Goal: Task Accomplishment & Management: Use online tool/utility

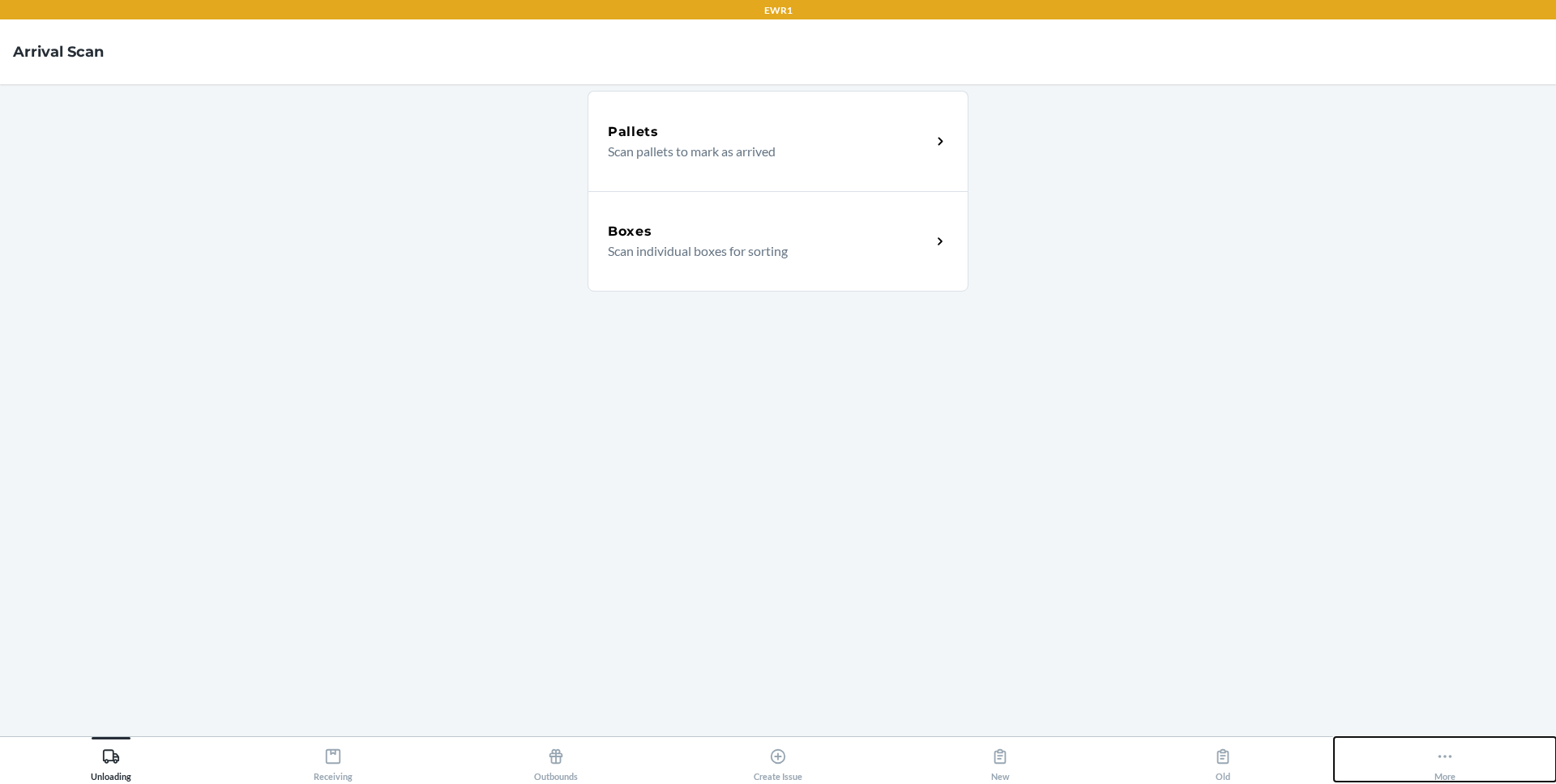
click at [1421, 739] on button "More" at bounding box center [1445, 760] width 222 height 45
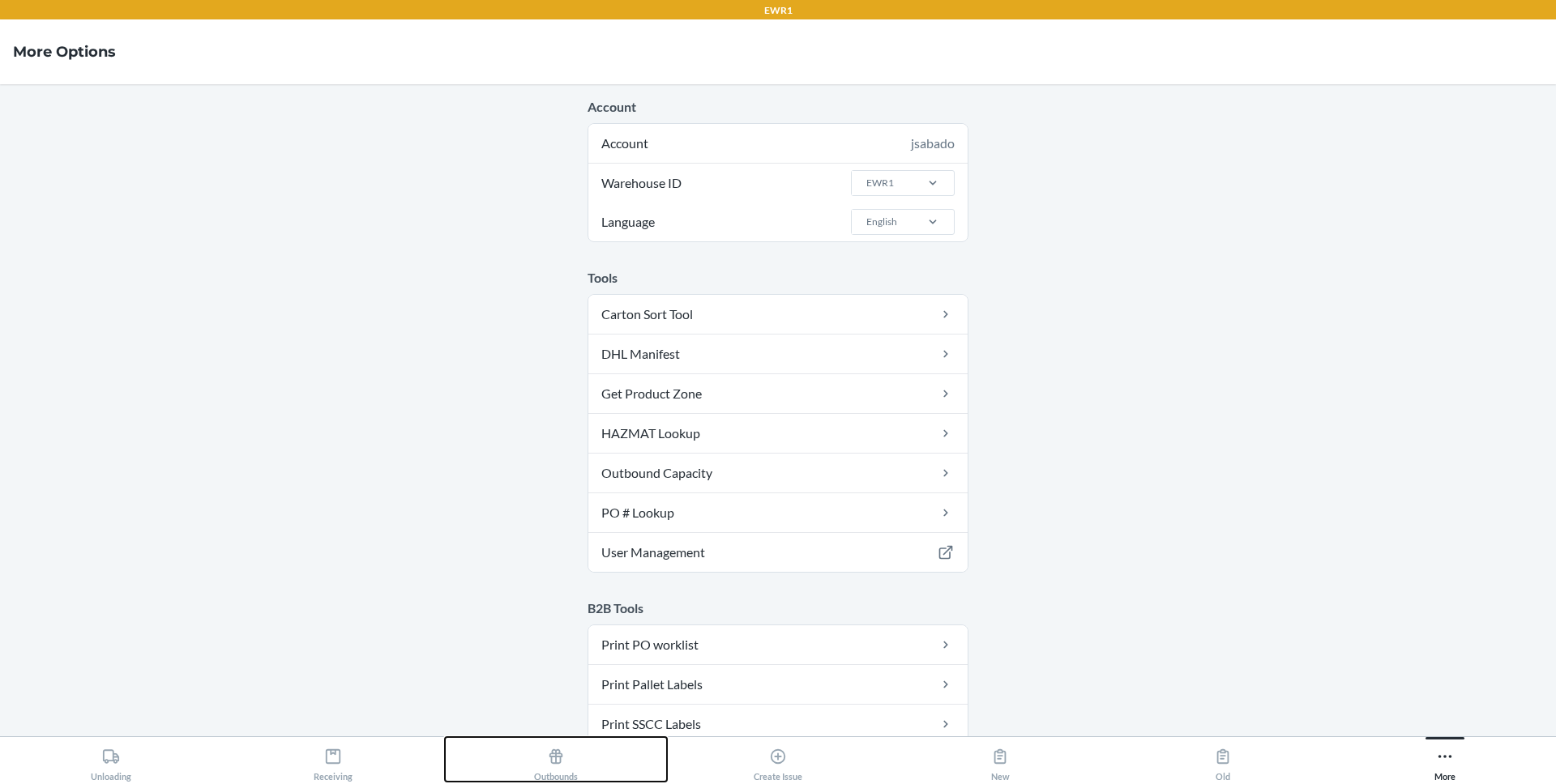
click at [560, 767] on div "Outbounds" at bounding box center [555, 762] width 44 height 41
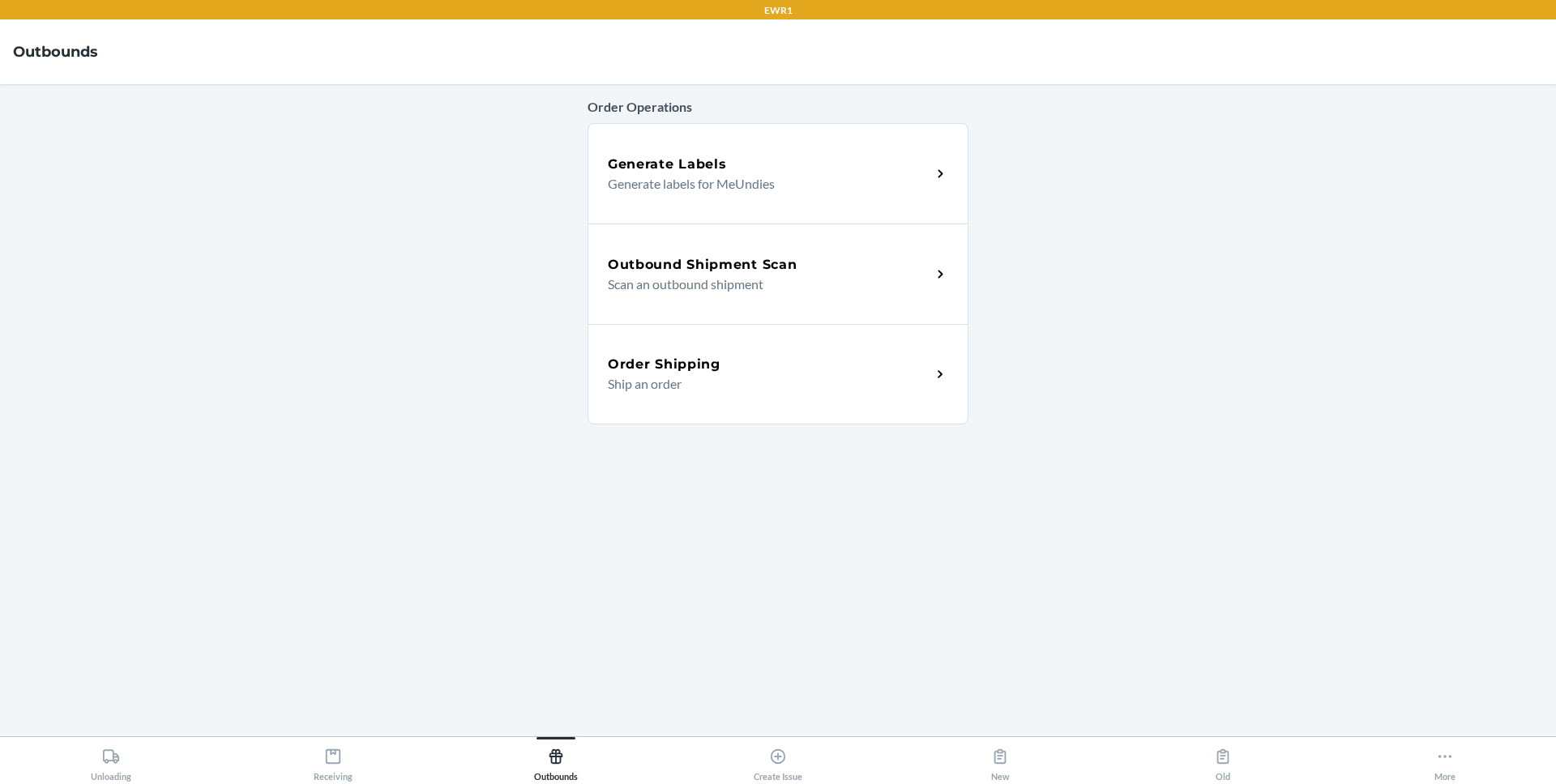
click at [815, 278] on p "Scan an outbound shipment" at bounding box center [763, 284] width 311 height 19
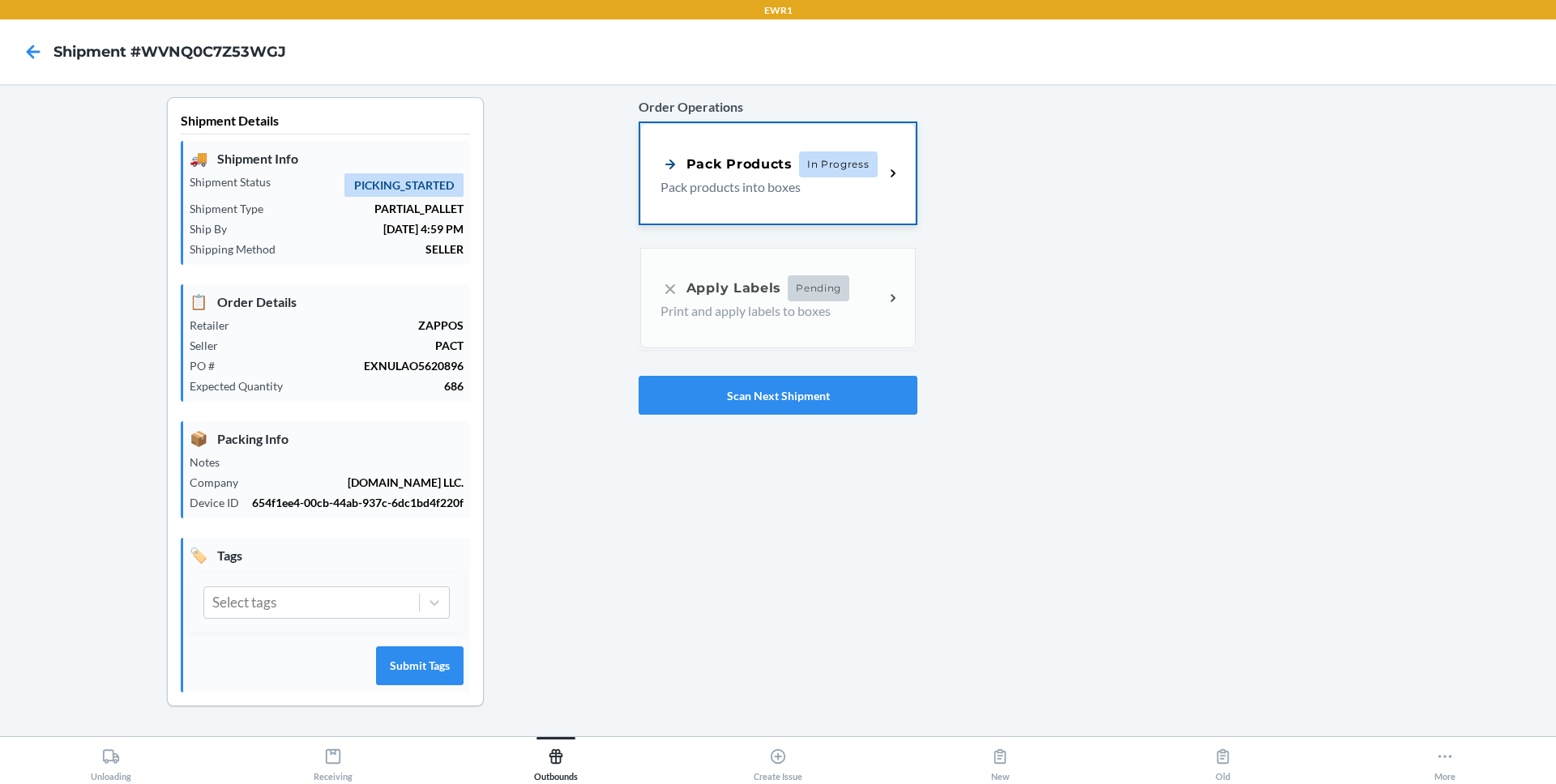
click at [820, 178] on p "Pack products into boxes" at bounding box center [766, 187] width 210 height 19
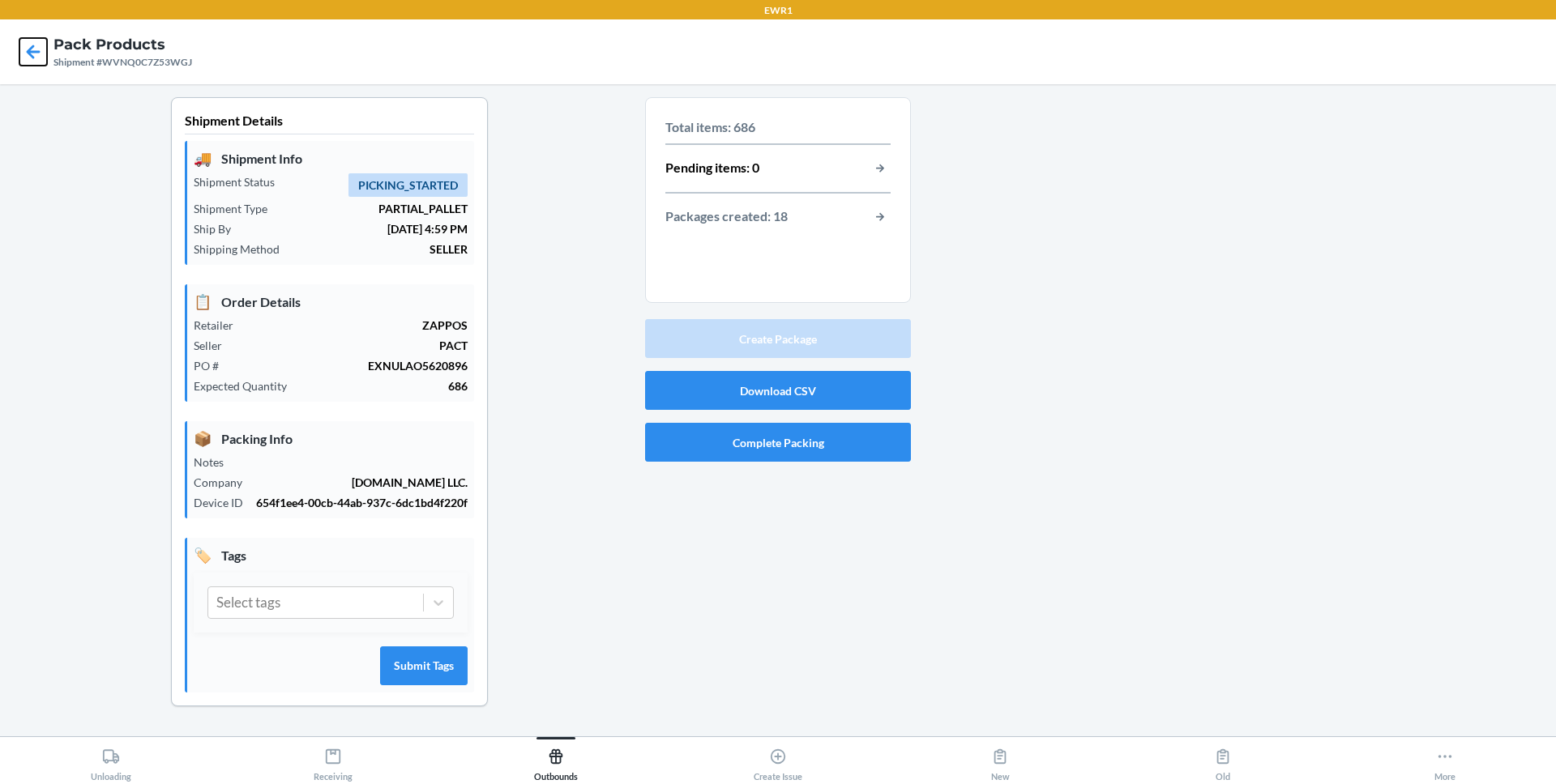
click at [36, 56] on icon at bounding box center [33, 52] width 27 height 27
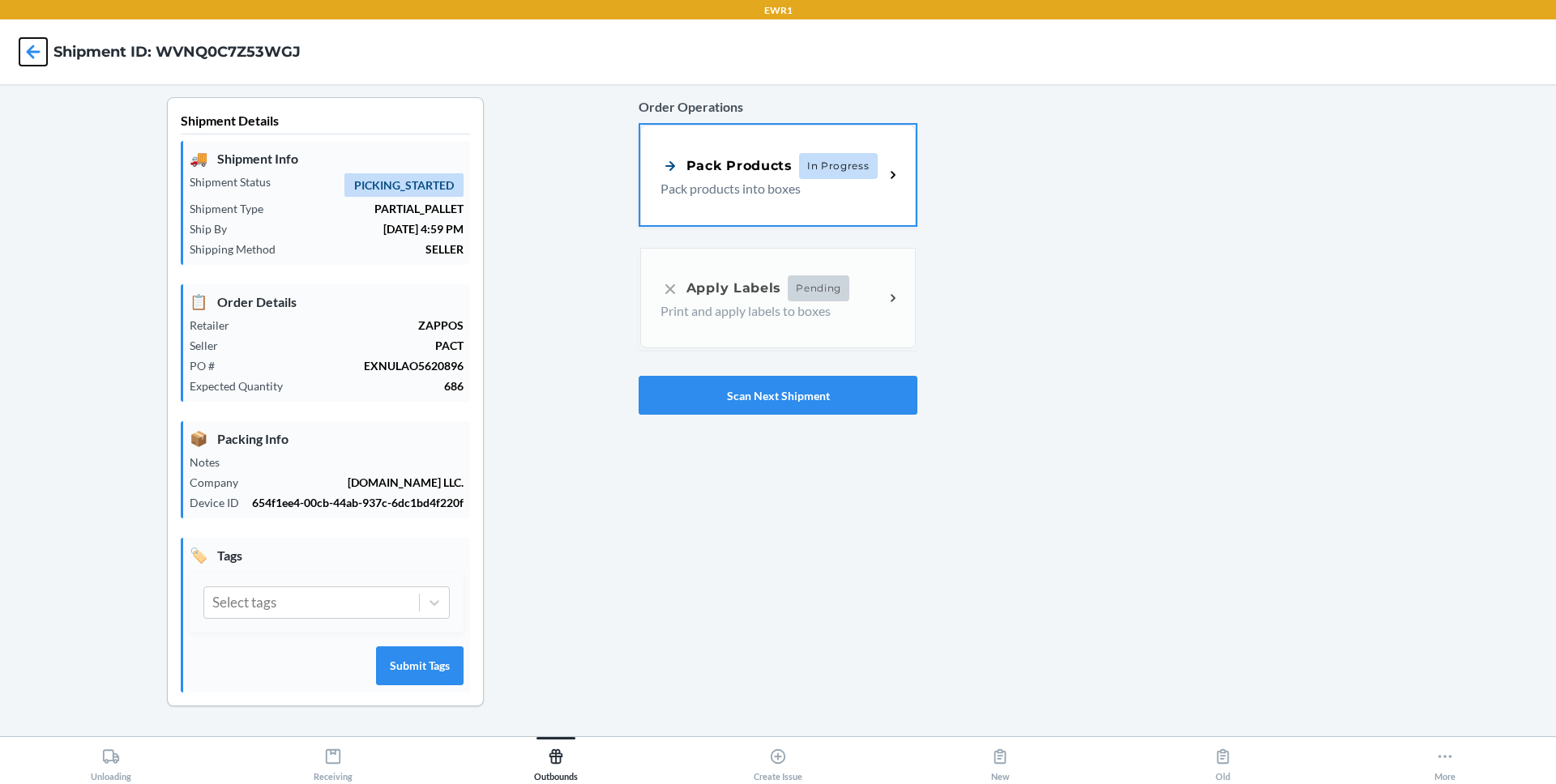
click at [32, 46] on icon at bounding box center [33, 52] width 14 height 14
click at [560, 753] on icon at bounding box center [555, 757] width 14 height 15
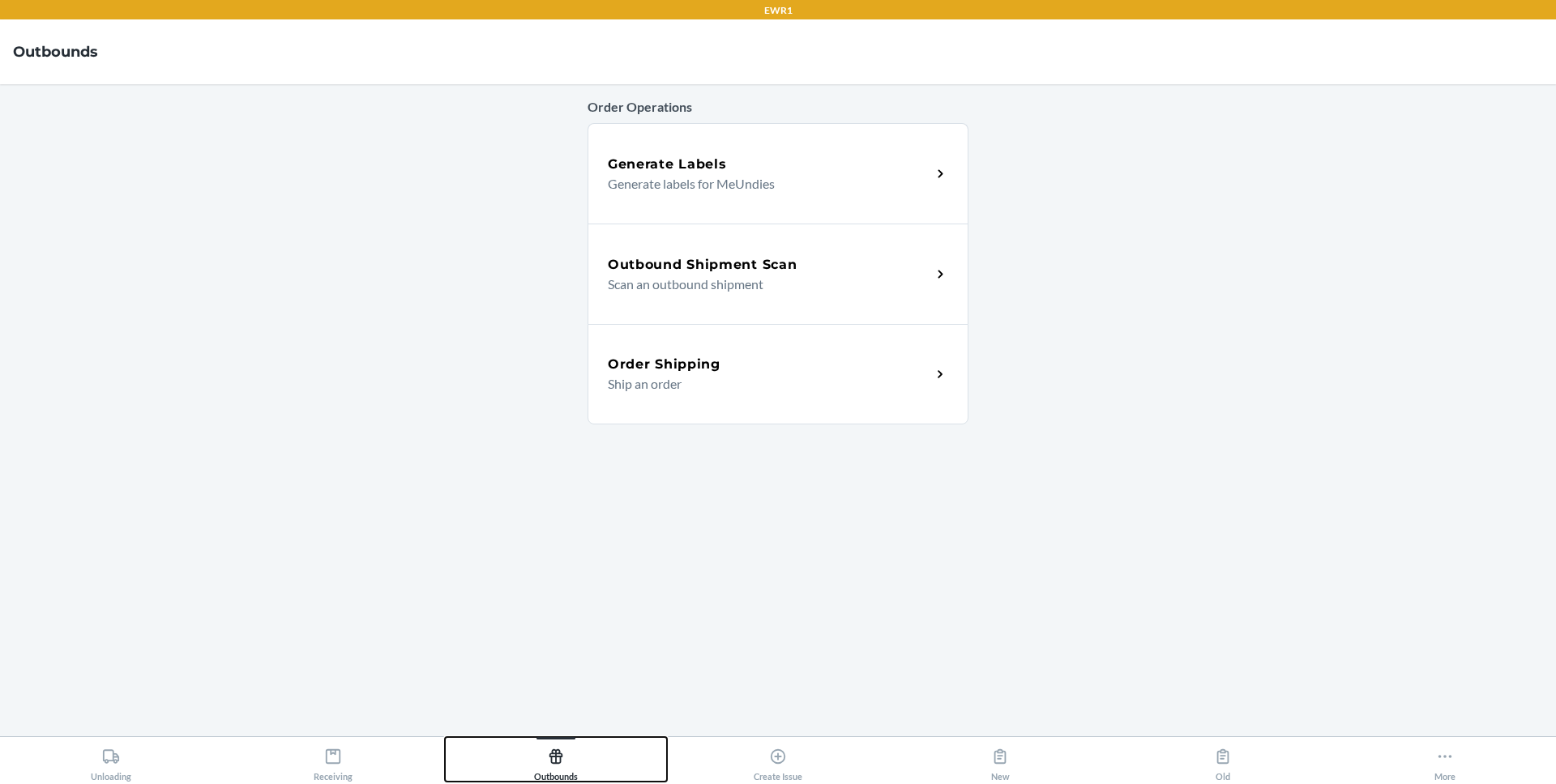
click at [560, 753] on icon at bounding box center [555, 757] width 14 height 15
click at [722, 286] on p "Scan an outbound shipment" at bounding box center [763, 284] width 311 height 19
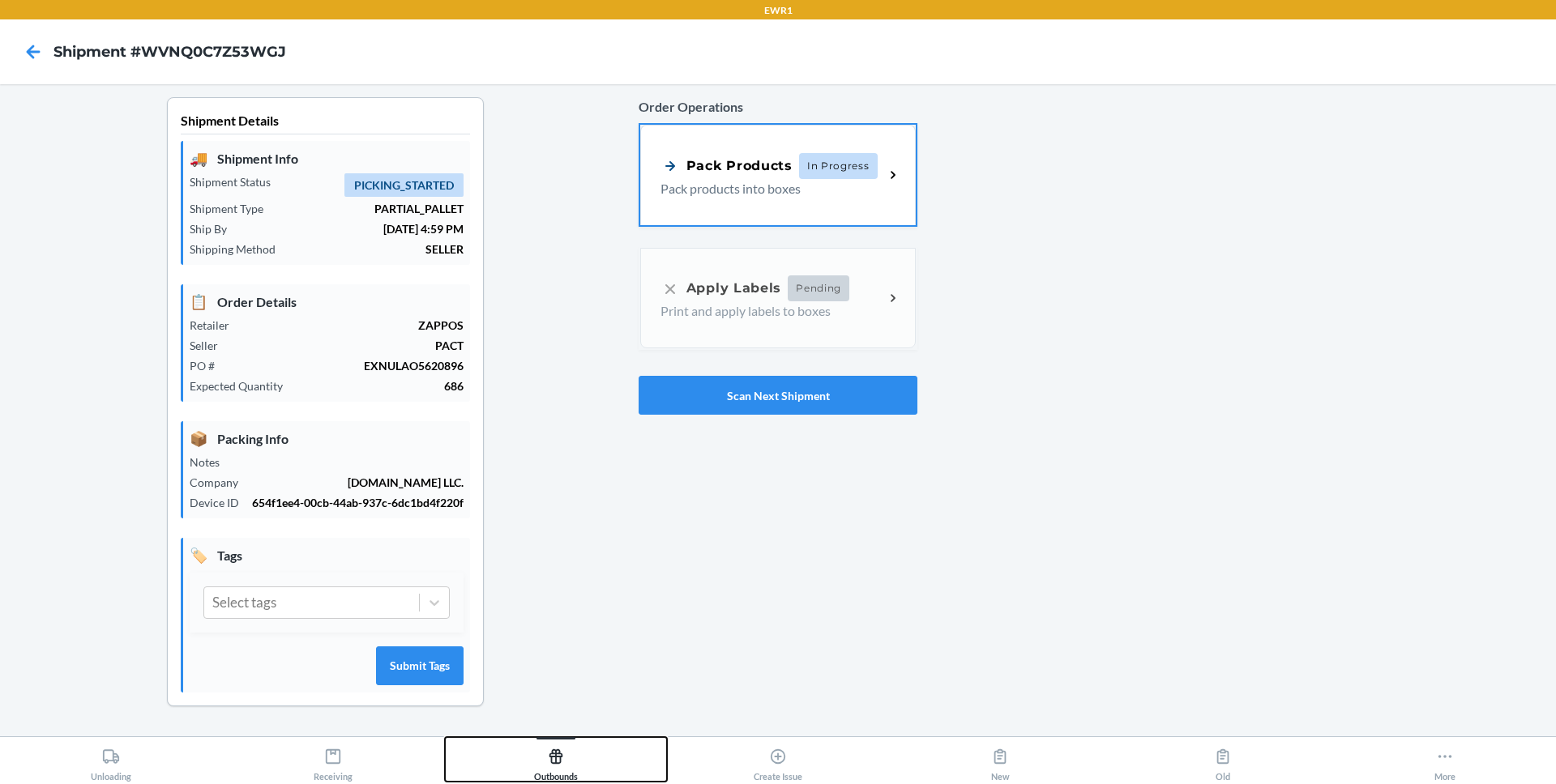
drag, startPoint x: 533, startPoint y: 752, endPoint x: 736, endPoint y: 543, distance: 291.4
click at [534, 752] on div "Outbounds" at bounding box center [555, 762] width 44 height 41
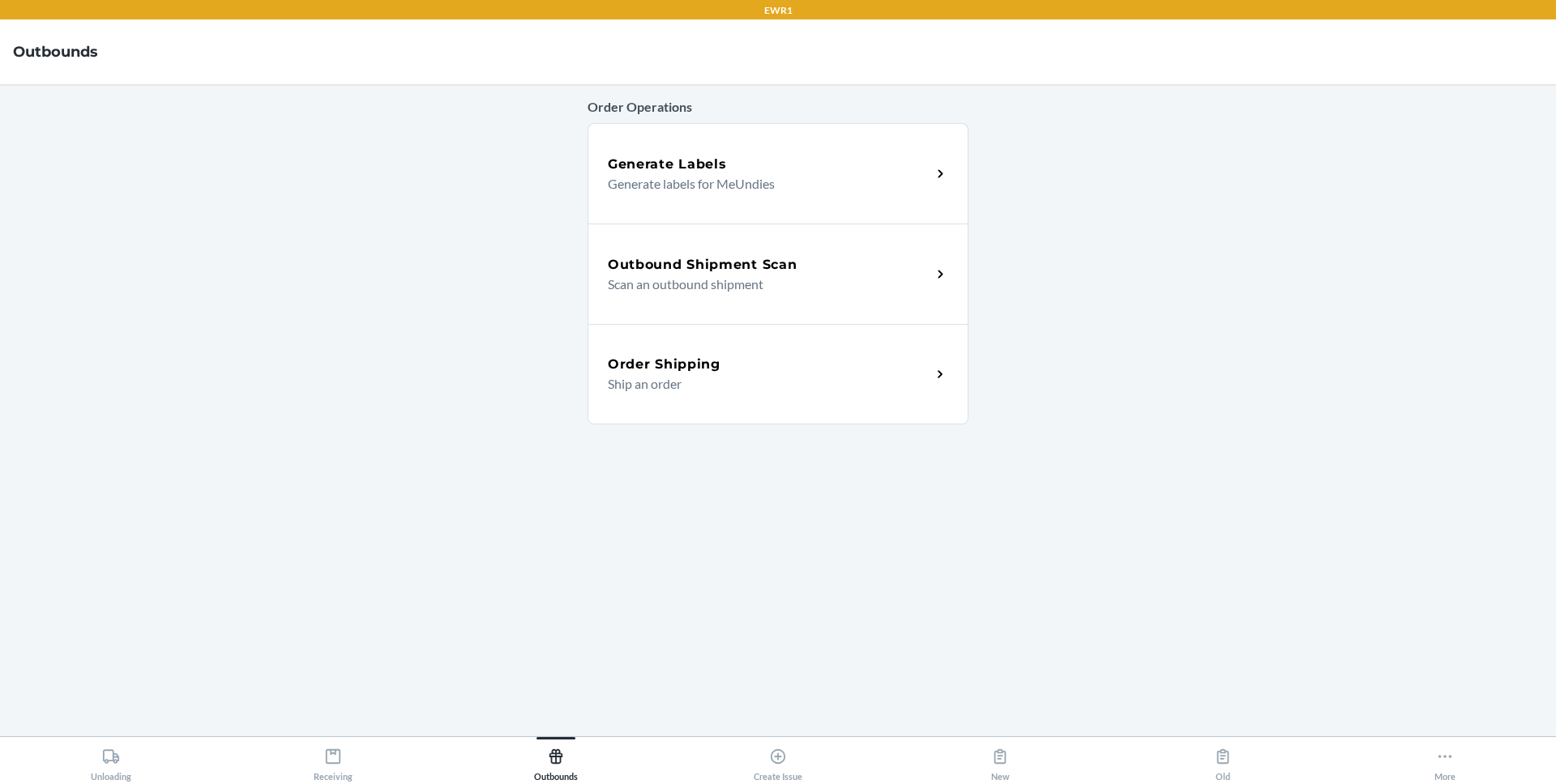
click at [692, 286] on p "Scan an outbound shipment" at bounding box center [763, 284] width 311 height 19
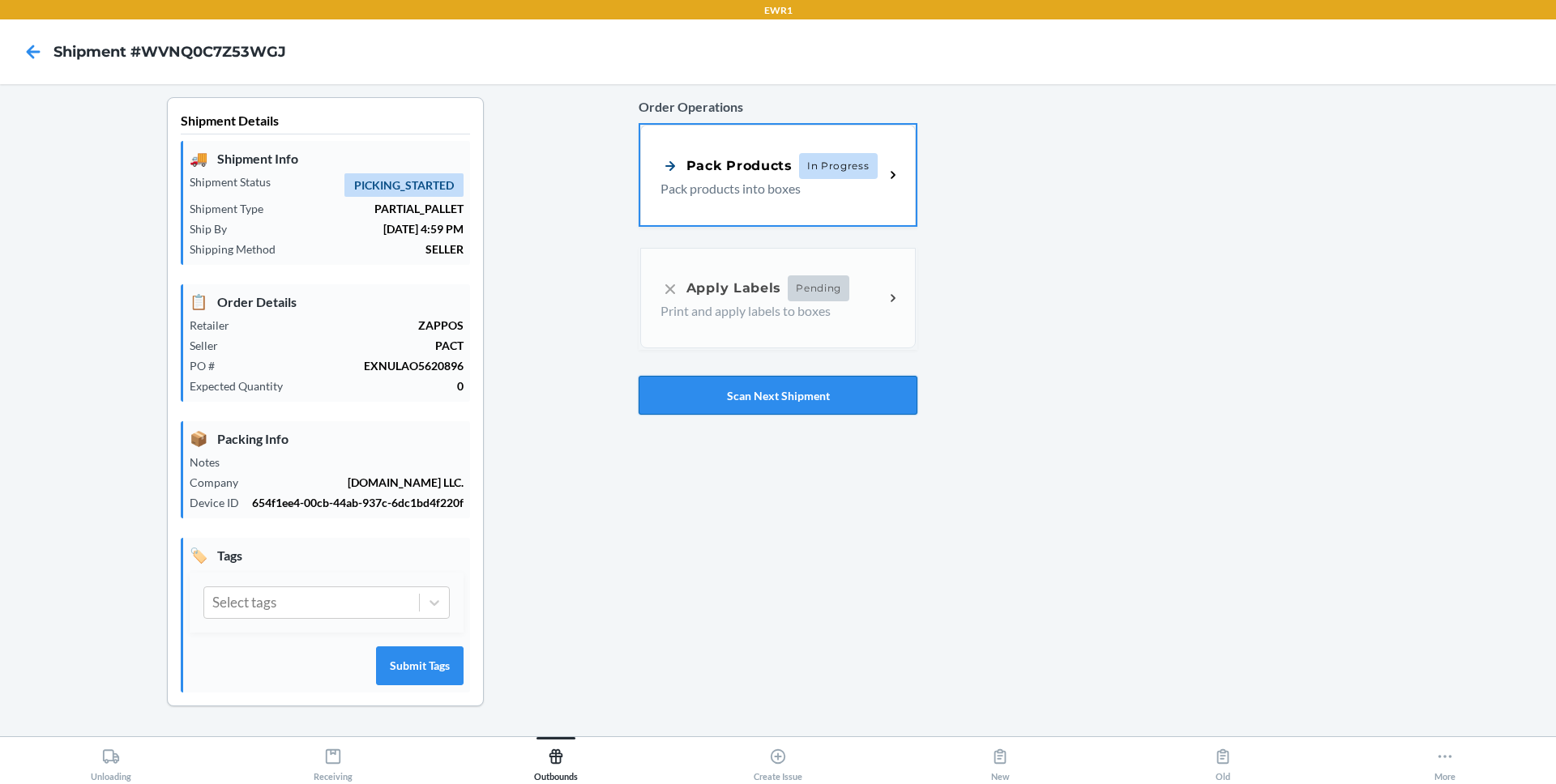
click at [740, 392] on button "Scan Next Shipment" at bounding box center [778, 395] width 279 height 39
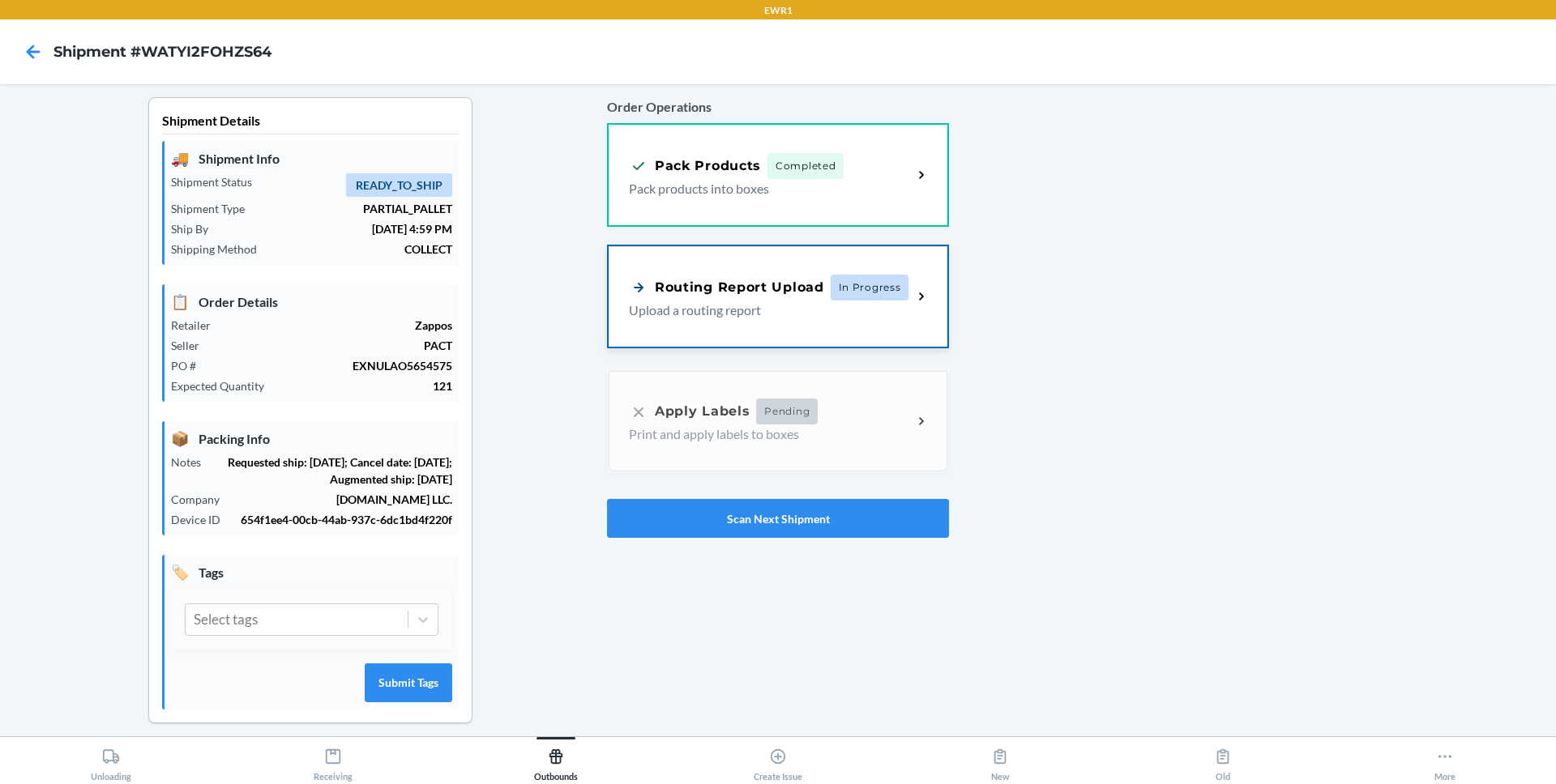
click at [768, 290] on div "Routing Report Upload" at bounding box center [727, 287] width 195 height 20
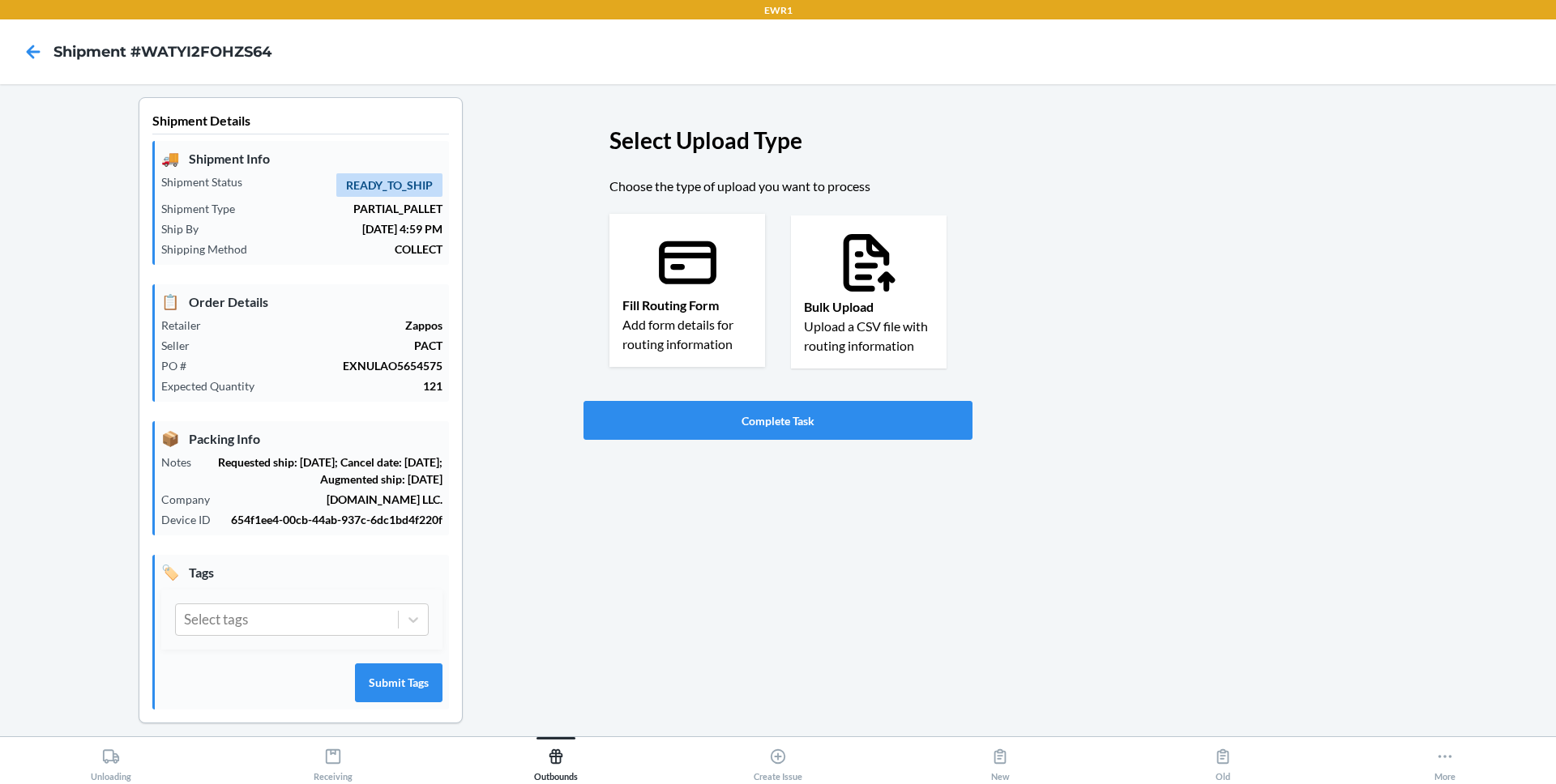
click at [710, 316] on p "Add form details for routing information" at bounding box center [687, 335] width 130 height 39
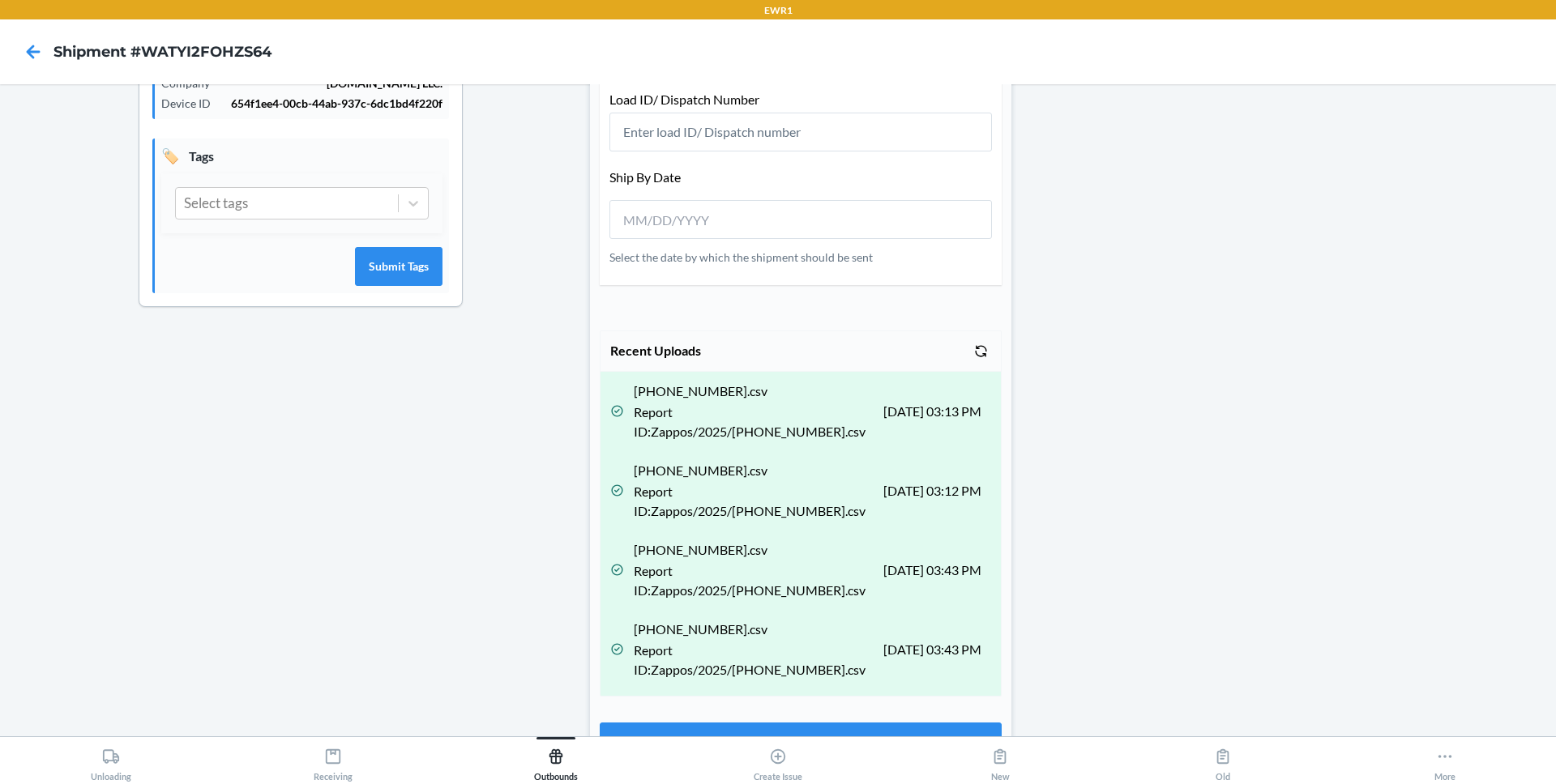
scroll to position [448, 0]
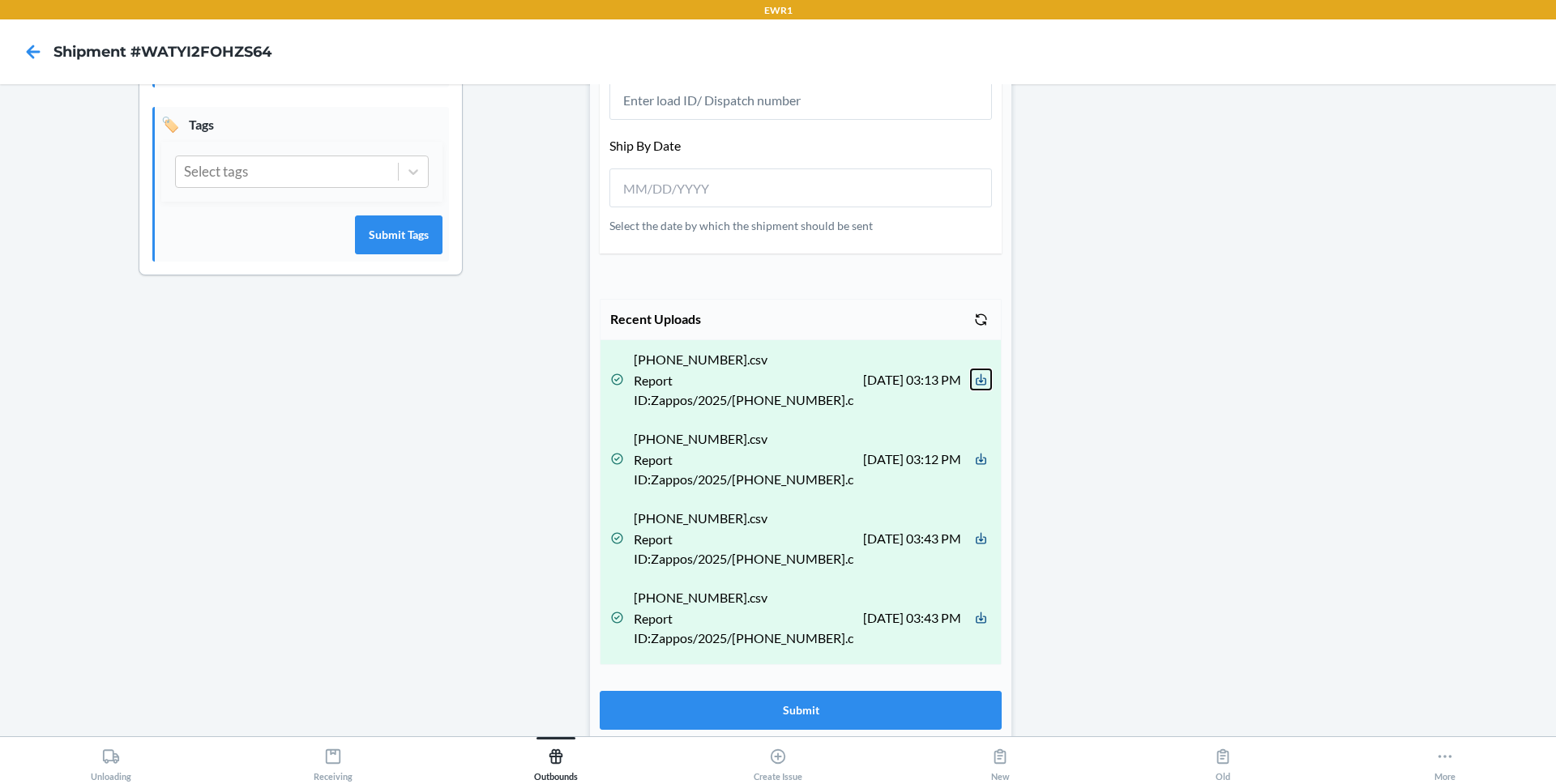
click at [976, 385] on icon at bounding box center [981, 380] width 11 height 12
click at [565, 753] on div "Outbounds" at bounding box center [555, 762] width 44 height 41
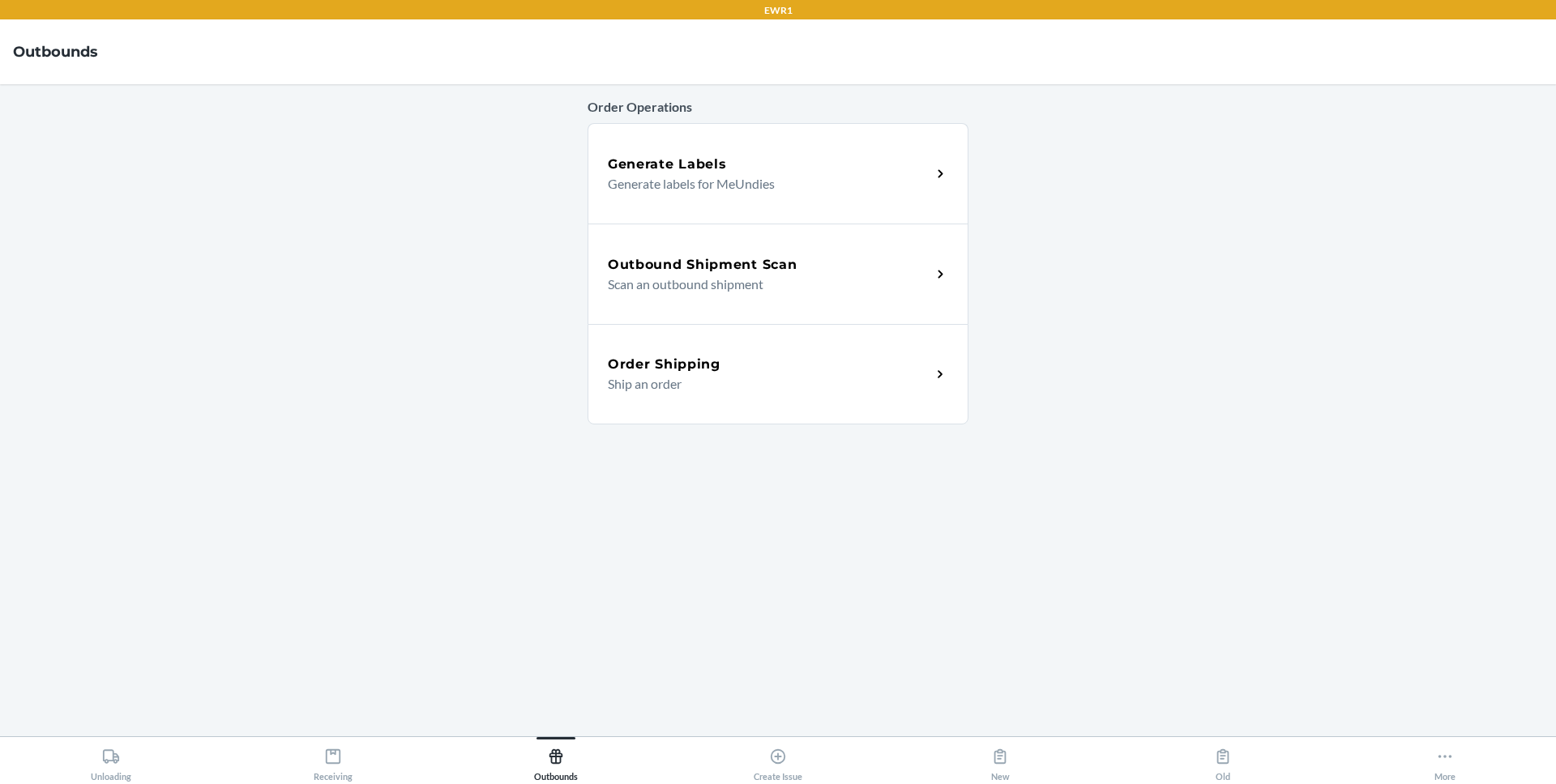
click at [761, 288] on p "Scan an outbound shipment" at bounding box center [763, 284] width 311 height 19
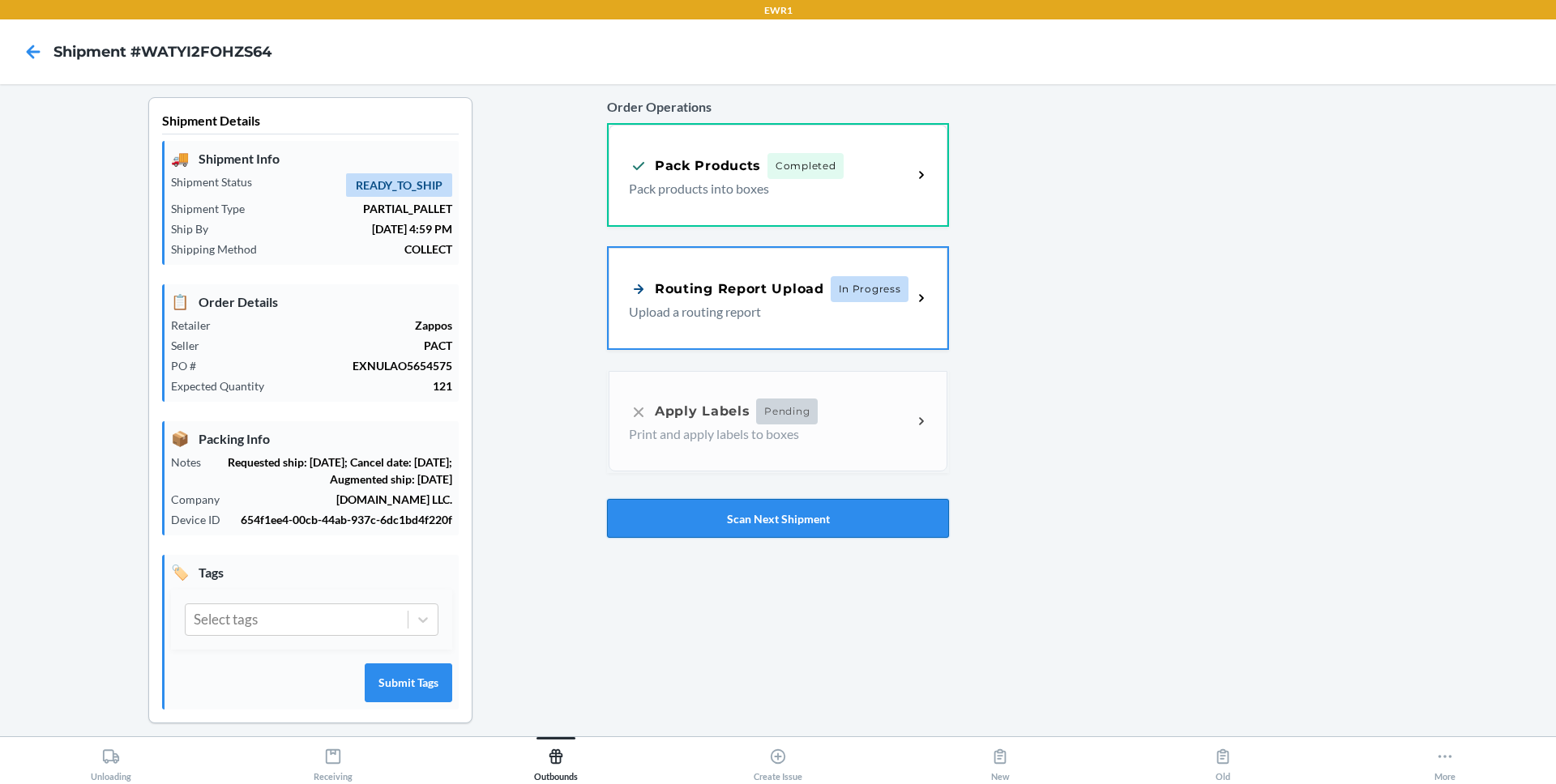
click at [709, 513] on button "Scan Next Shipment" at bounding box center [778, 518] width 342 height 39
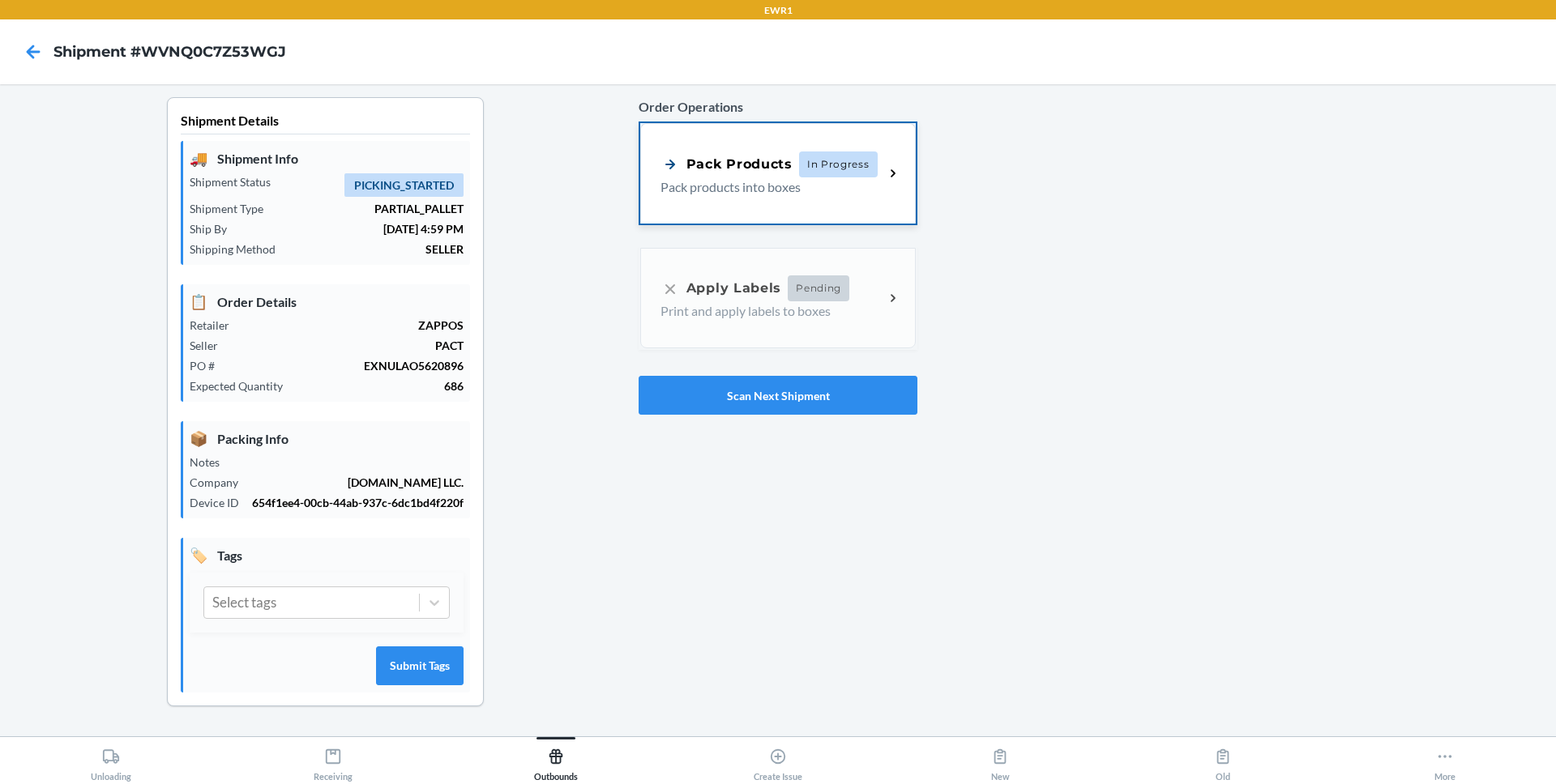
click at [798, 208] on div "Pack Products In Progress Pack products into boxes" at bounding box center [778, 172] width 276 height 100
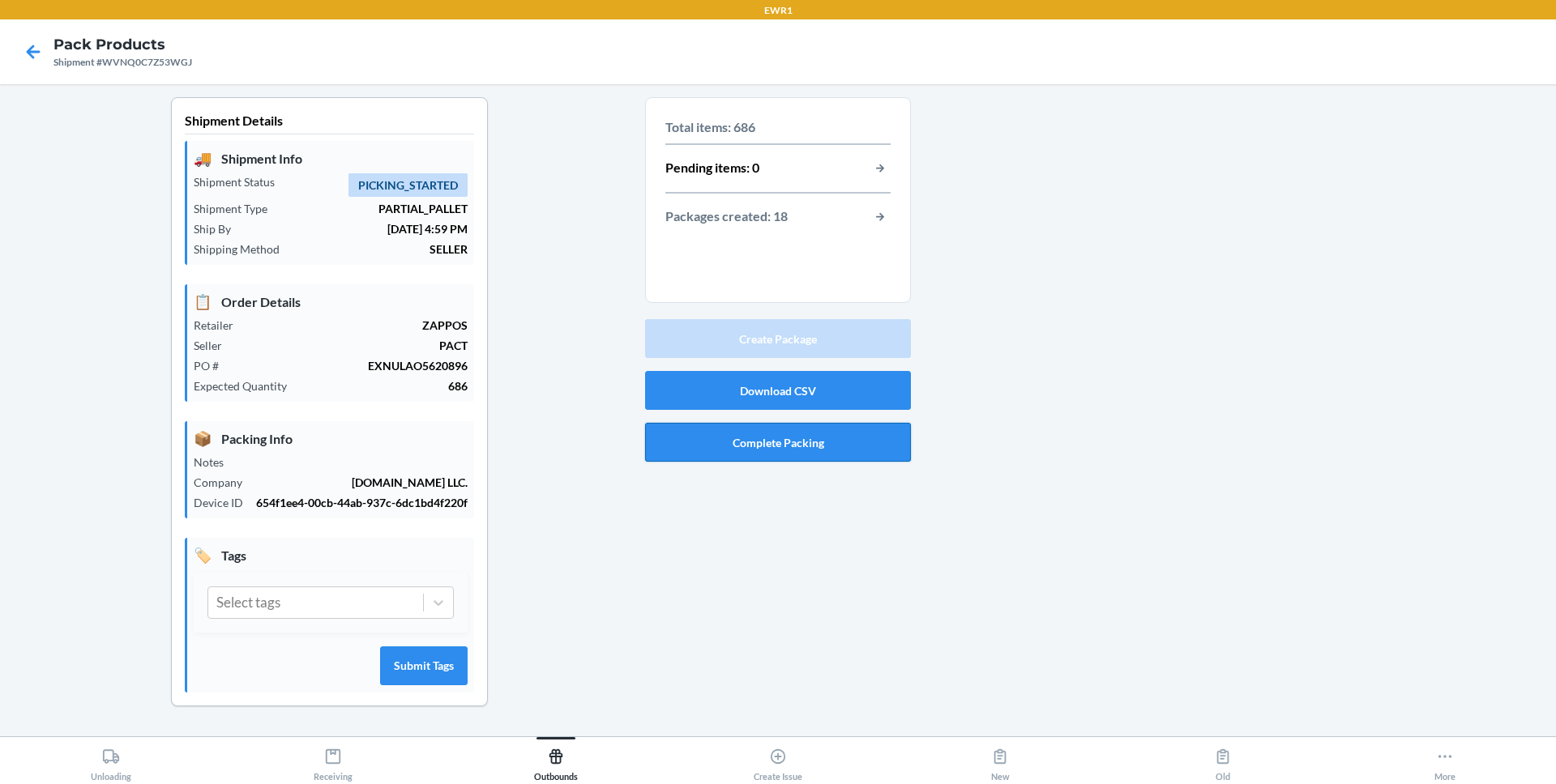
click at [823, 446] on button "Complete Packing" at bounding box center [778, 442] width 266 height 39
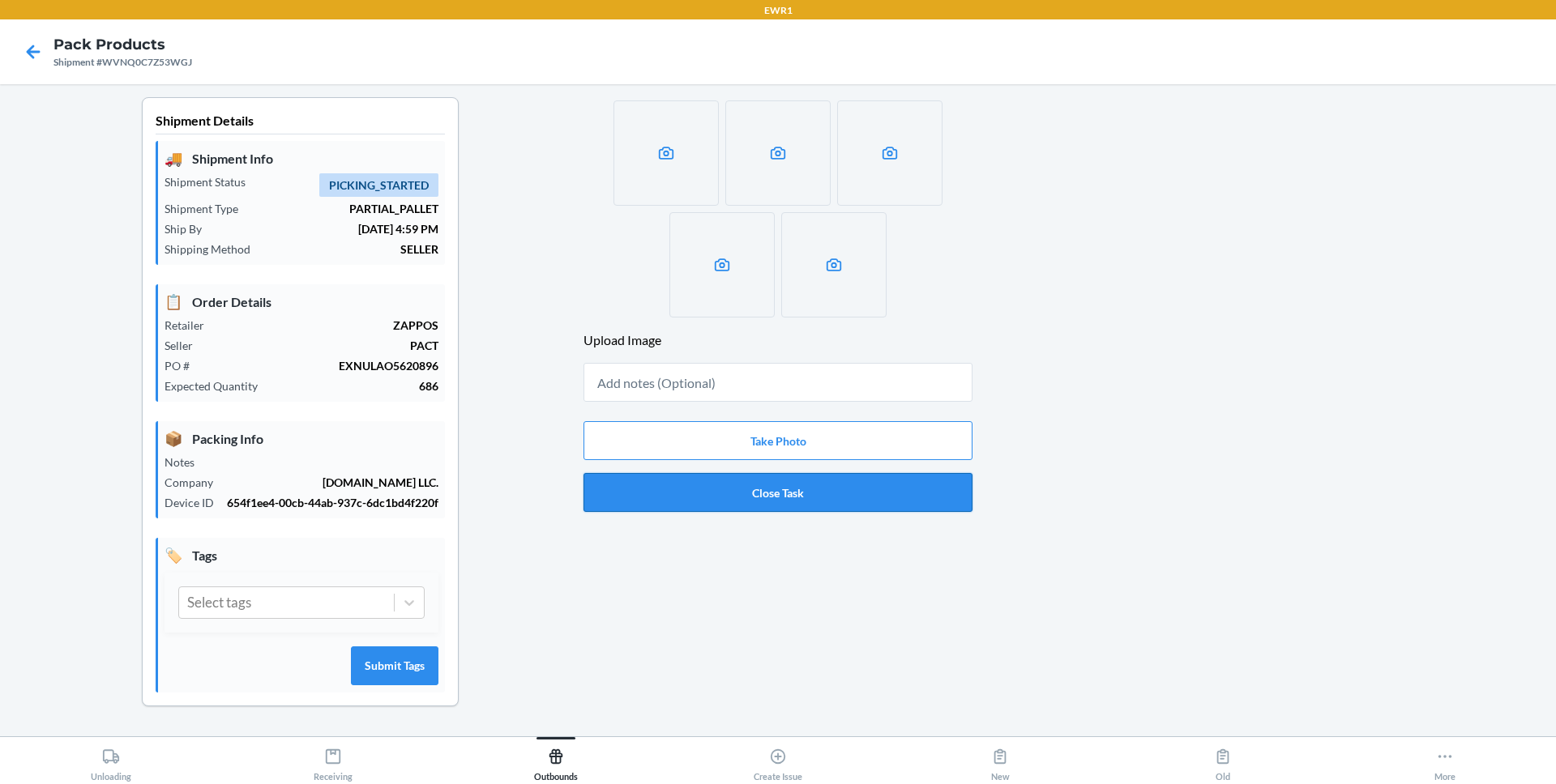
click at [813, 487] on button "Close Task" at bounding box center [778, 493] width 389 height 39
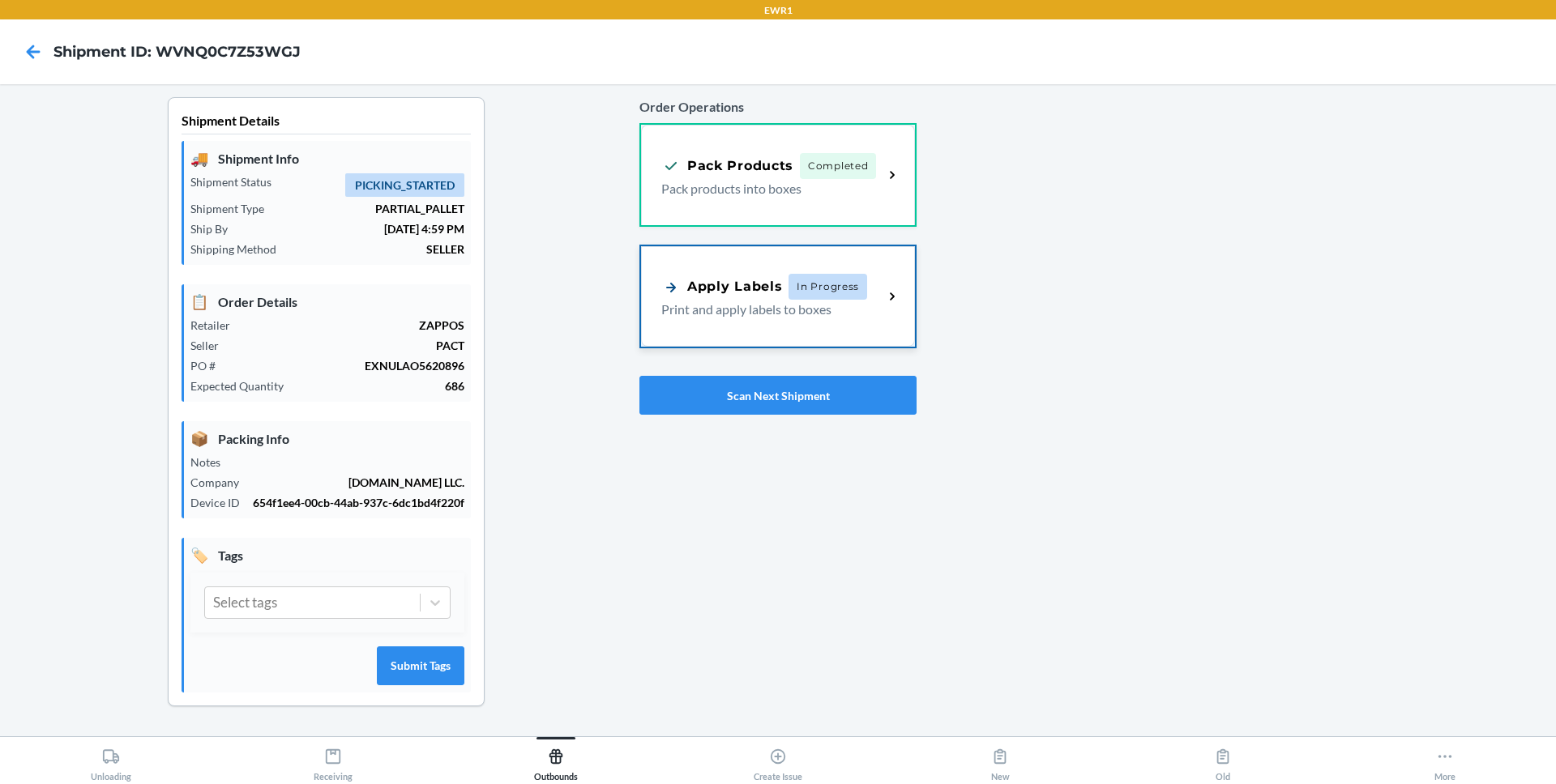
click at [807, 328] on div "Apply Labels In Progress Print and apply labels to boxes" at bounding box center [778, 296] width 274 height 100
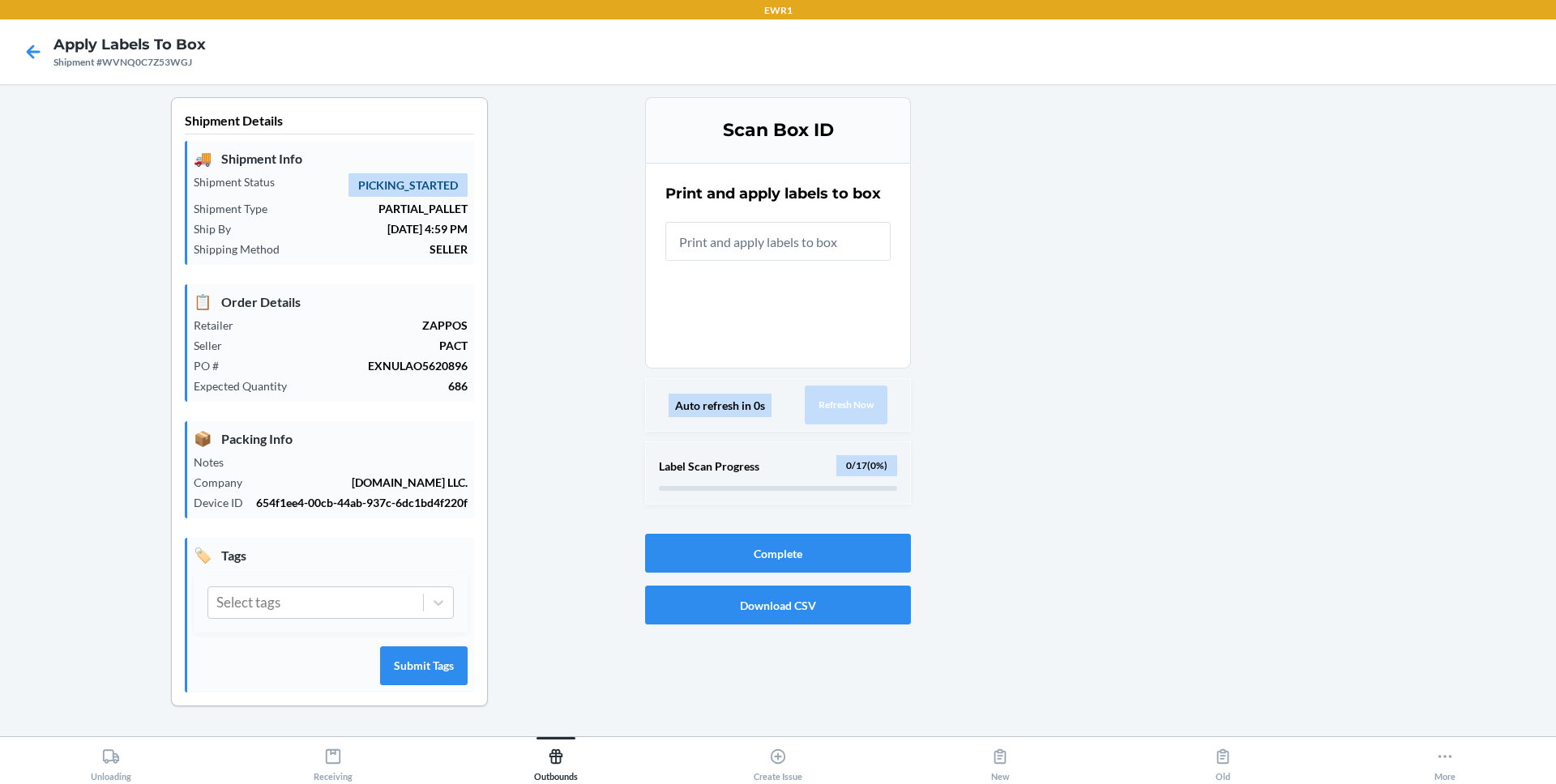
click at [422, 284] on div "📋 Order Details Retailer ZAPPOS Seller PACT PO # EXNULAO5620896 Expected Quanti…" at bounding box center [329, 343] width 289 height 118
click at [700, 243] on input "text" at bounding box center [778, 242] width 225 height 39
